Goal: Task Accomplishment & Management: Manage account settings

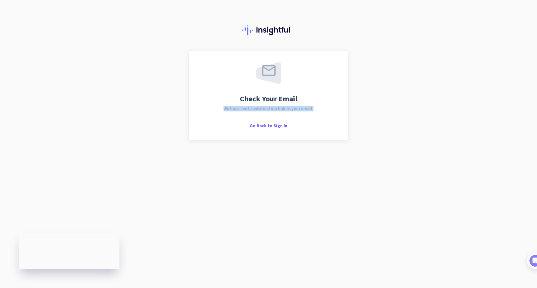
drag, startPoint x: 225, startPoint y: 107, endPoint x: 312, endPoint y: 109, distance: 86.8
click at [312, 109] on div "Check Your Email We have sent a verification link to your email. Go Back to Sig…" at bounding box center [268, 95] width 136 height 66
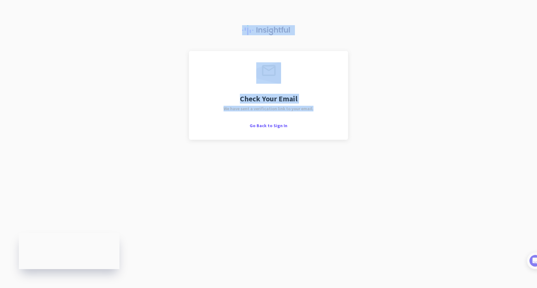
drag, startPoint x: 189, startPoint y: 47, endPoint x: 350, endPoint y: 122, distance: 177.9
click at [350, 124] on div "Check Your Email We have sent a verification link to your email. Go Back to Sig…" at bounding box center [268, 144] width 537 height 288
click at [347, 99] on div "Check Your Email We have sent a verification link to your email. Go Back to Sig…" at bounding box center [268, 95] width 159 height 89
drag, startPoint x: 323, startPoint y: 109, endPoint x: 202, endPoint y: 43, distance: 137.6
click at [202, 43] on div "Check Your Email We have sent a verification link to your email. Go Back to Sig…" at bounding box center [268, 144] width 537 height 288
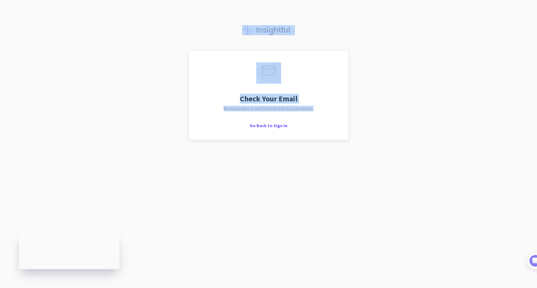
click at [213, 64] on div "Check Your Email We have sent a verification link to your email. Go Back to Sig…" at bounding box center [268, 95] width 136 height 66
drag, startPoint x: 175, startPoint y: 21, endPoint x: 348, endPoint y: 142, distance: 210.7
click at [349, 142] on div "Check Your Email We have sent a verification link to your email. Go Back to Sig…" at bounding box center [268, 144] width 537 height 288
click at [354, 42] on div at bounding box center [268, 25] width 537 height 51
drag, startPoint x: 189, startPoint y: 21, endPoint x: 313, endPoint y: 107, distance: 150.5
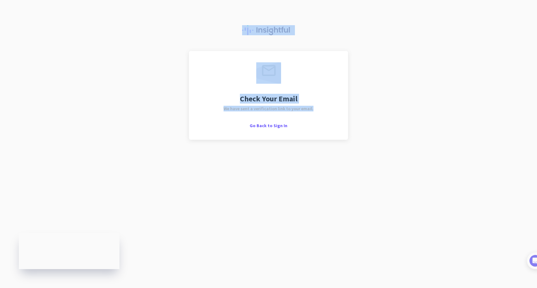
click at [313, 107] on div "Check Your Email We have sent a verification link to your email. Go Back to Sig…" at bounding box center [268, 144] width 537 height 288
click at [340, 89] on div "Check Your Email We have sent a verification link to your email. Go Back to Sig…" at bounding box center [268, 95] width 159 height 89
drag, startPoint x: 378, startPoint y: 5, endPoint x: 317, endPoint y: 110, distance: 120.6
click at [317, 110] on div "Check Your Email We have sent a verification link to your email. Go Back to Sig…" at bounding box center [268, 144] width 537 height 288
click at [343, 55] on div "Check Your Email We have sent a verification link to your email. Go Back to Sig…" at bounding box center [268, 95] width 159 height 89
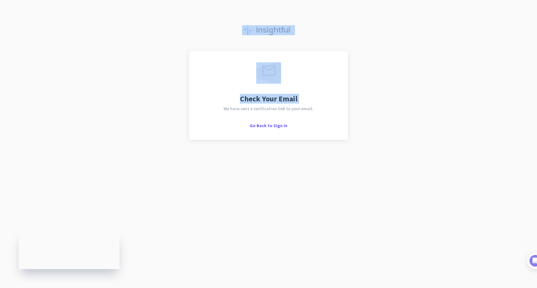
drag, startPoint x: 162, startPoint y: 20, endPoint x: 367, endPoint y: 86, distance: 215.4
click at [368, 86] on div "Check Your Email We have sent a verification link to your email. Go Back to Sig…" at bounding box center [268, 144] width 537 height 288
click at [332, 97] on div "Check Your Email We have sent a verification link to your email. Go Back to Sig…" at bounding box center [268, 95] width 136 height 66
drag, startPoint x: 382, startPoint y: 21, endPoint x: 319, endPoint y: 112, distance: 110.6
click at [319, 112] on div "Check Your Email We have sent a verification link to your email. Go Back to Sig…" at bounding box center [268, 144] width 537 height 288
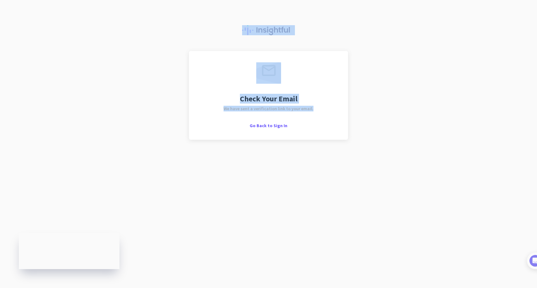
click at [375, 26] on div at bounding box center [268, 25] width 537 height 51
drag, startPoint x: 156, startPoint y: 15, endPoint x: 377, endPoint y: 108, distance: 240.0
click at [377, 108] on div "Check Your Email We have sent a verification link to your email. Go Back to Sig…" at bounding box center [268, 144] width 537 height 288
drag, startPoint x: 163, startPoint y: 6, endPoint x: 413, endPoint y: 106, distance: 269.7
click at [414, 106] on div "Check Your Email We have sent a verification link to your email. Go Back to Sig…" at bounding box center [268, 144] width 537 height 288
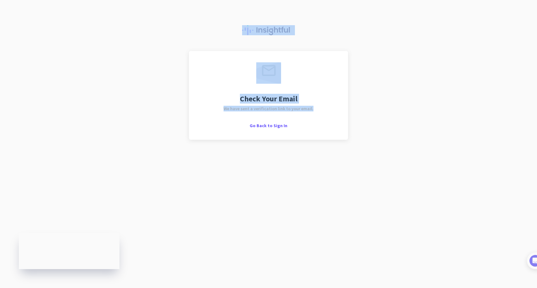
click at [374, 48] on div at bounding box center [268, 25] width 537 height 51
drag, startPoint x: 158, startPoint y: 8, endPoint x: 363, endPoint y: 104, distance: 227.6
click at [363, 105] on div "Check Your Email We have sent a verification link to your email. Go Back to Sig…" at bounding box center [268, 144] width 537 height 288
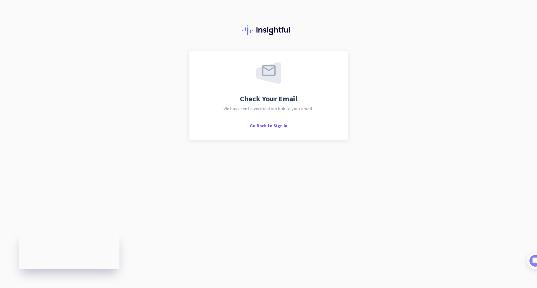
click at [346, 95] on div "Check Your Email We have sent a verification link to your email. Go Back to Sig…" at bounding box center [268, 95] width 159 height 89
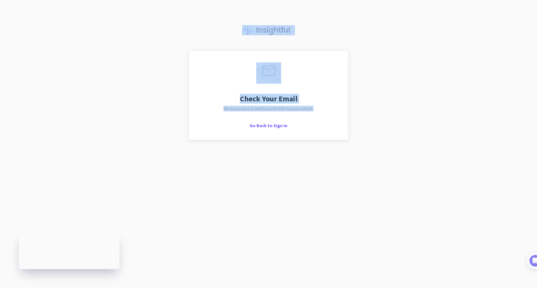
drag, startPoint x: 175, startPoint y: 19, endPoint x: 357, endPoint y: 106, distance: 202.5
click at [358, 107] on div "Check Your Email We have sent a verification link to your email. Go Back to Sig…" at bounding box center [268, 144] width 537 height 288
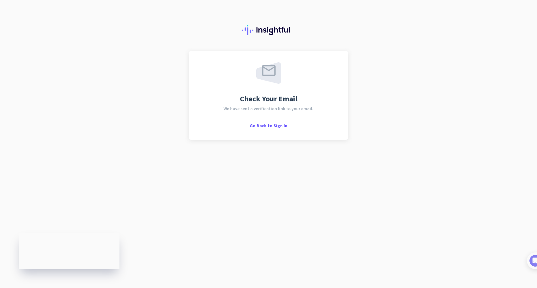
click at [331, 56] on div "Check Your Email We have sent a verification link to your email. Go Back to Sig…" at bounding box center [268, 95] width 159 height 89
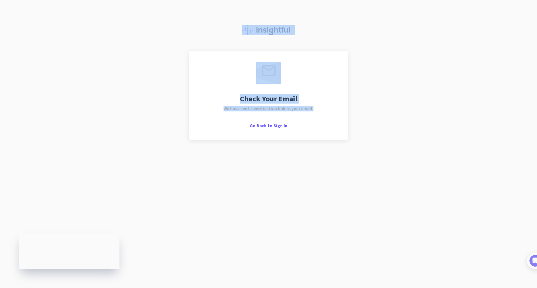
drag, startPoint x: 200, startPoint y: 11, endPoint x: 364, endPoint y: 111, distance: 192.2
click at [364, 112] on div "Check Your Email We have sent a verification link to your email. Go Back to Sig…" at bounding box center [268, 144] width 537 height 288
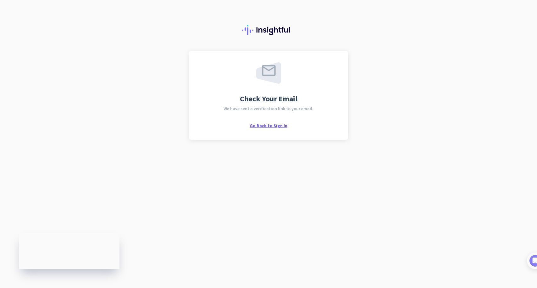
click at [277, 125] on span "Go Back to Sign In" at bounding box center [269, 126] width 38 height 6
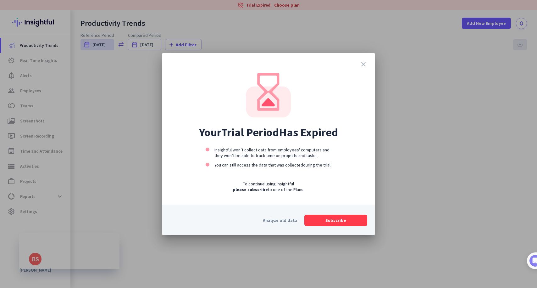
click at [360, 61] on icon "close" at bounding box center [364, 64] width 8 height 8
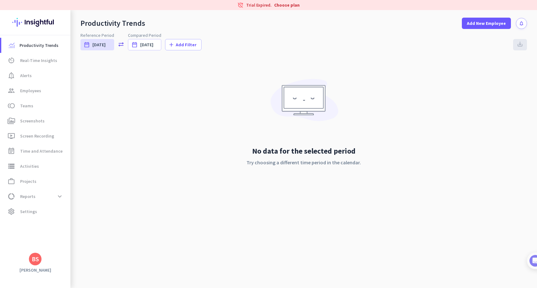
click at [37, 269] on h3 "[PERSON_NAME]" at bounding box center [35, 270] width 70 height 6
click at [36, 252] on app-letter-avatar "BS" at bounding box center [35, 258] width 13 height 13
click at [64, 246] on span "Sign out" at bounding box center [69, 247] width 38 height 6
